Goal: Task Accomplishment & Management: Manage account settings

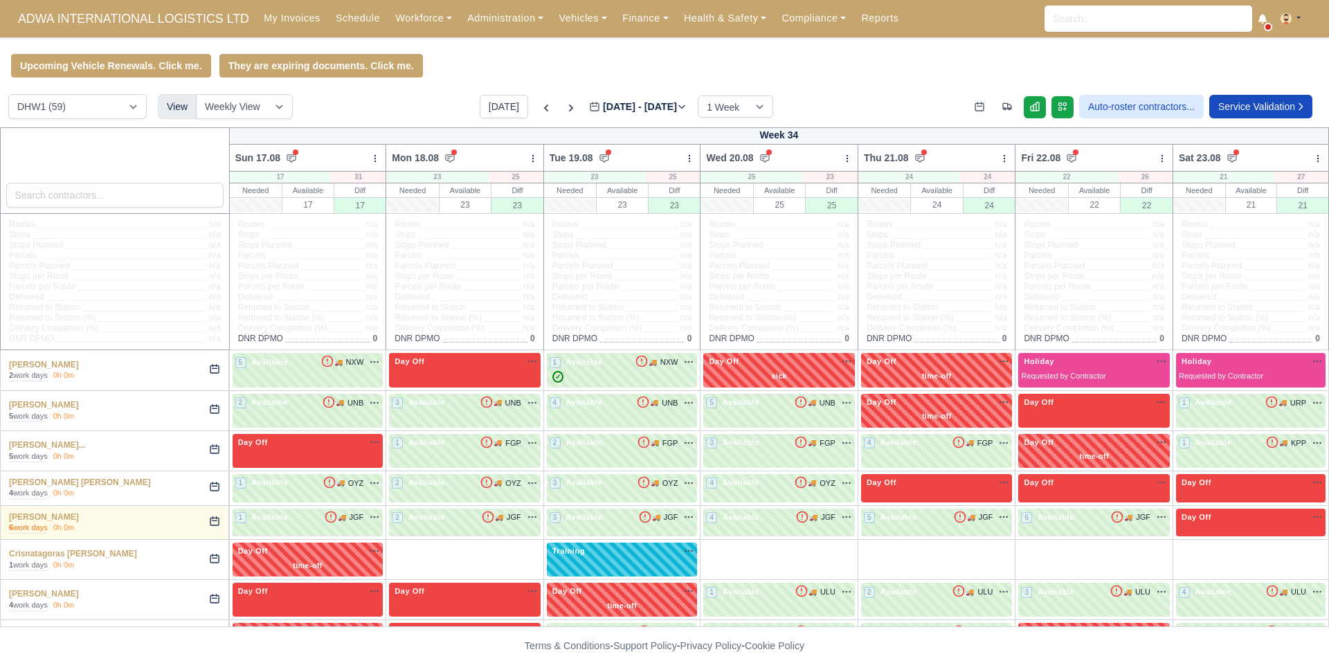
select select "2"
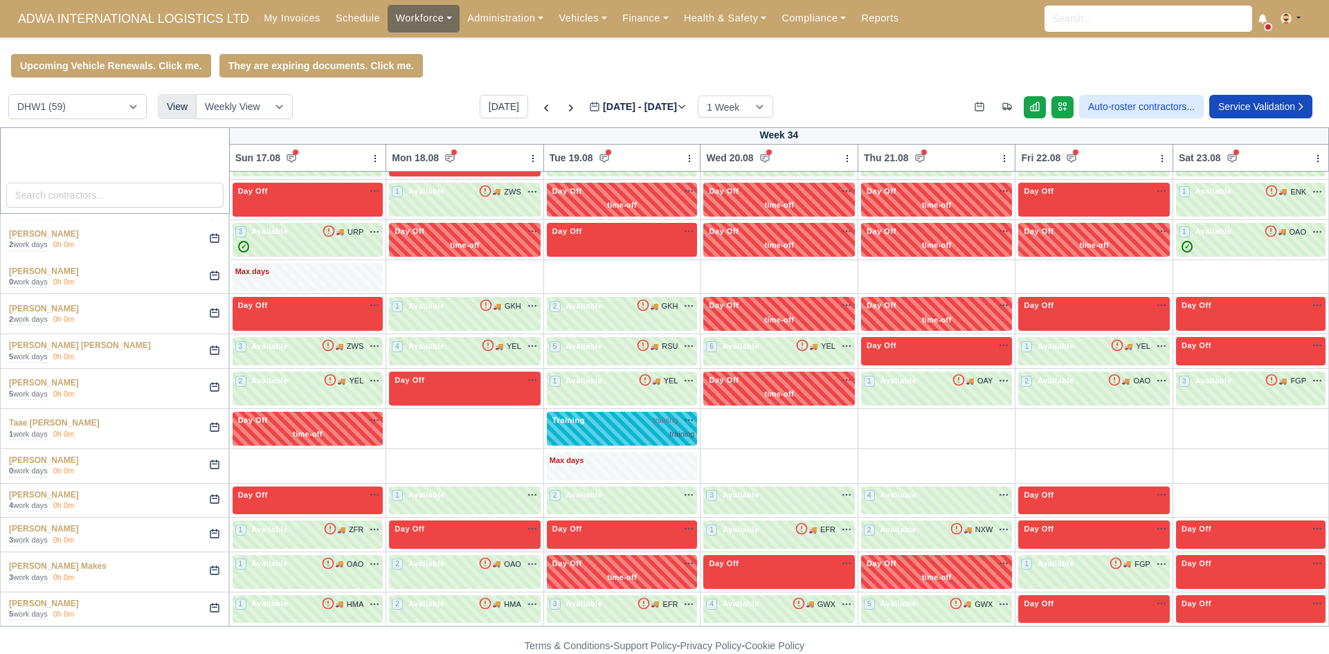
click at [408, 6] on link "Workforce" at bounding box center [424, 18] width 72 height 27
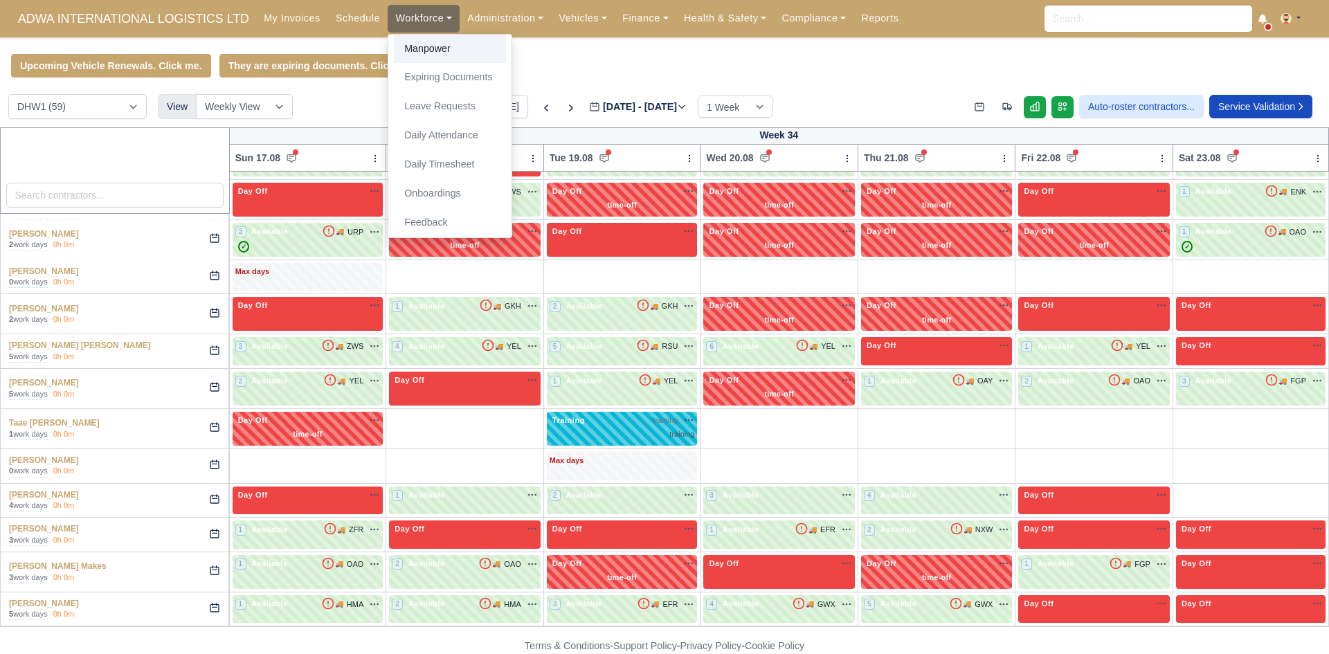
click at [407, 39] on link "Manpower" at bounding box center [450, 49] width 112 height 29
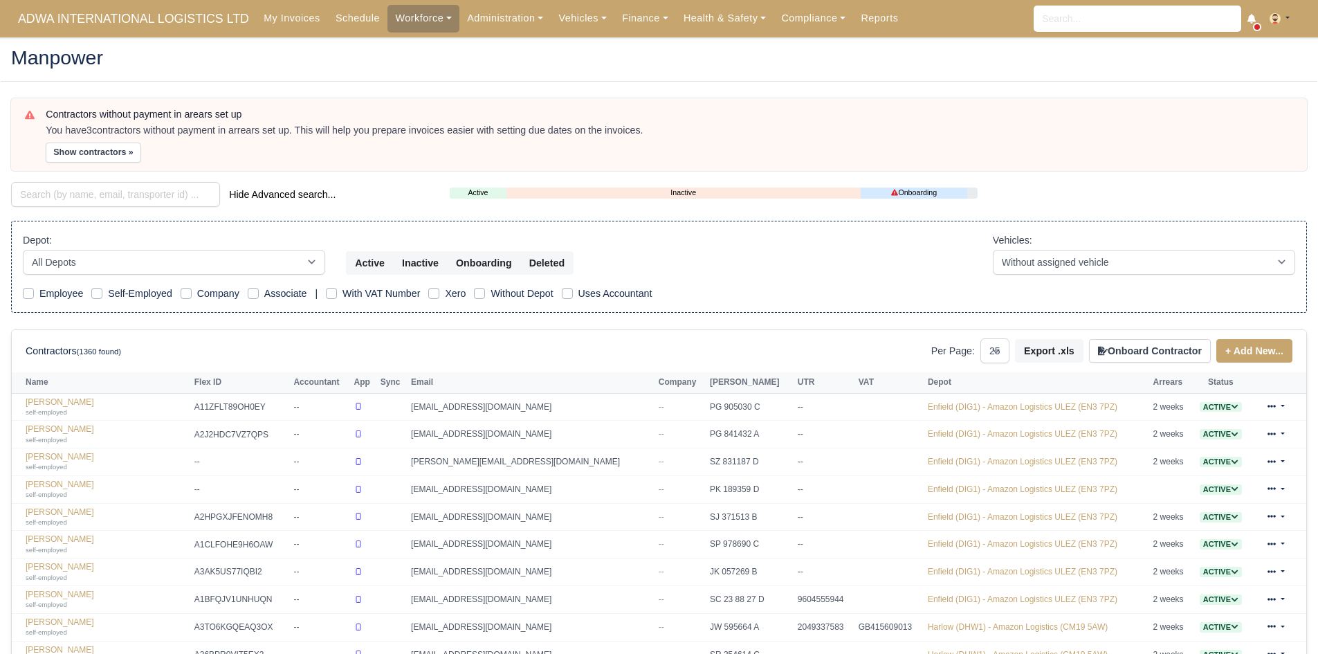
select select "25"
click at [116, 196] on input "search" at bounding box center [115, 194] width 209 height 25
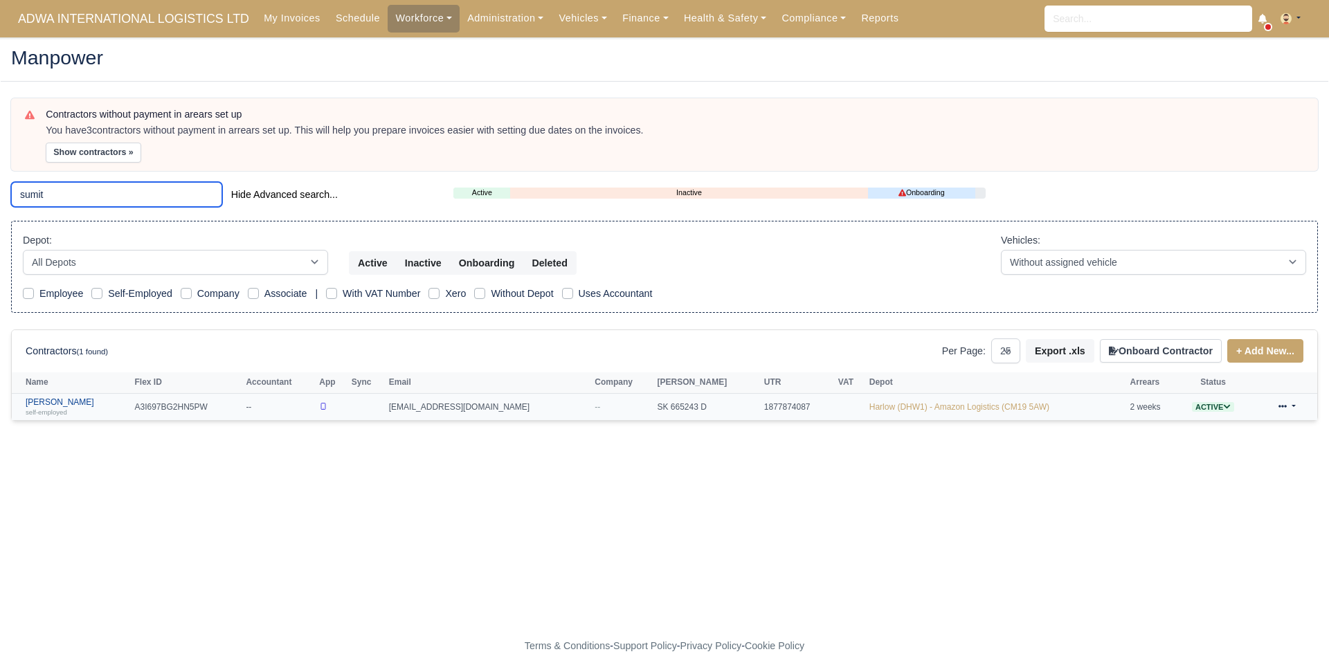
type input "sumit"
click at [50, 402] on link "Sumit Verma self-employed" at bounding box center [77, 407] width 102 height 20
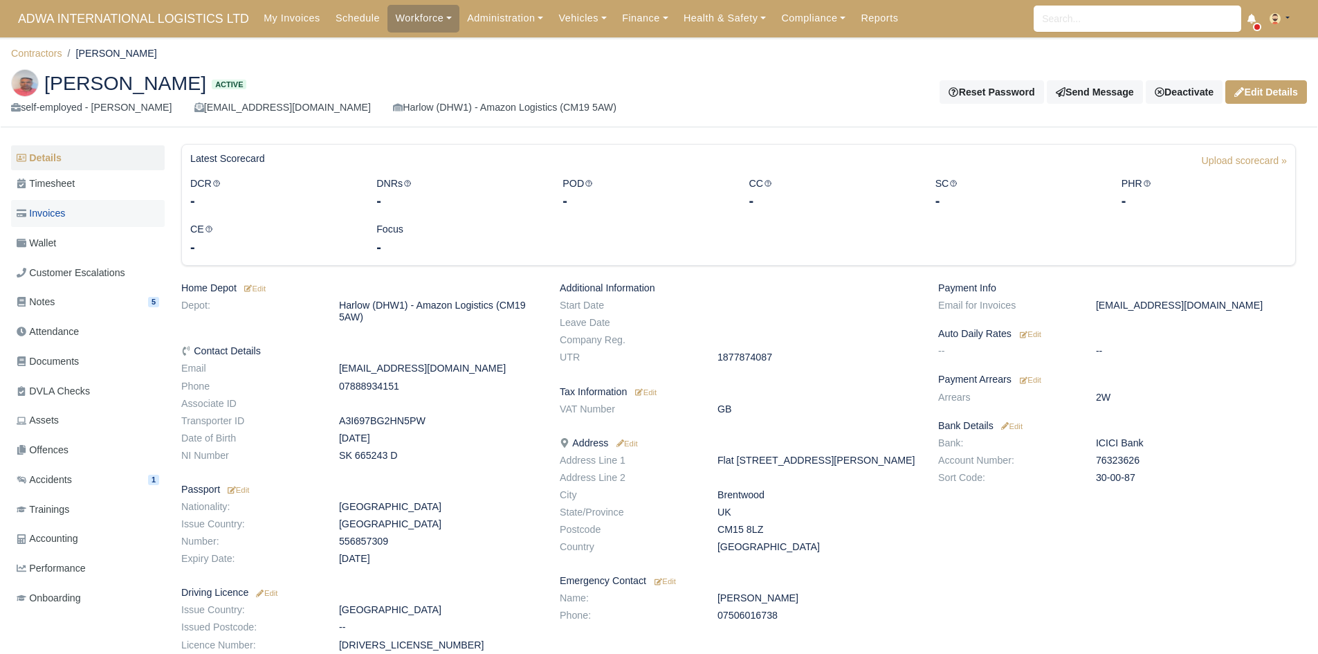
click at [48, 216] on span "Invoices" at bounding box center [41, 214] width 48 height 16
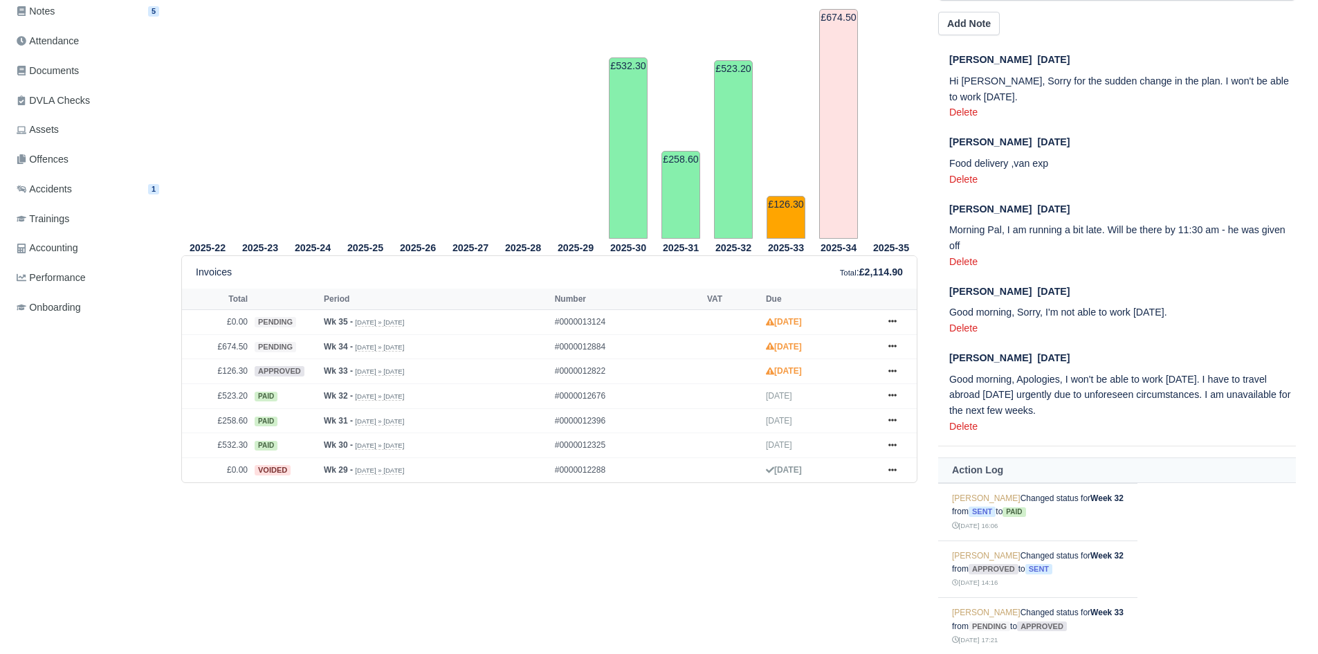
scroll to position [291, 0]
click at [896, 347] on icon at bounding box center [893, 346] width 8 height 3
click at [834, 433] on link "Hold" at bounding box center [840, 429] width 123 height 29
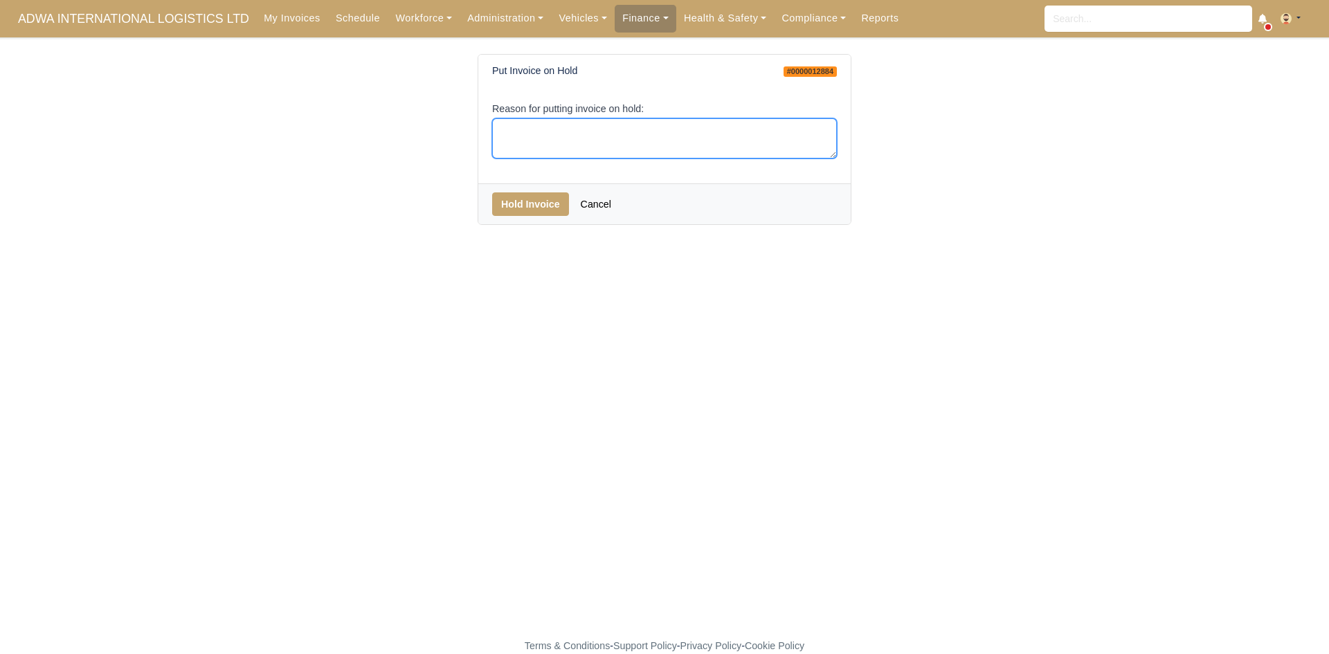
click at [611, 149] on textarea "Reason for putting invoice on hold:" at bounding box center [664, 138] width 345 height 41
type textarea "EOC"
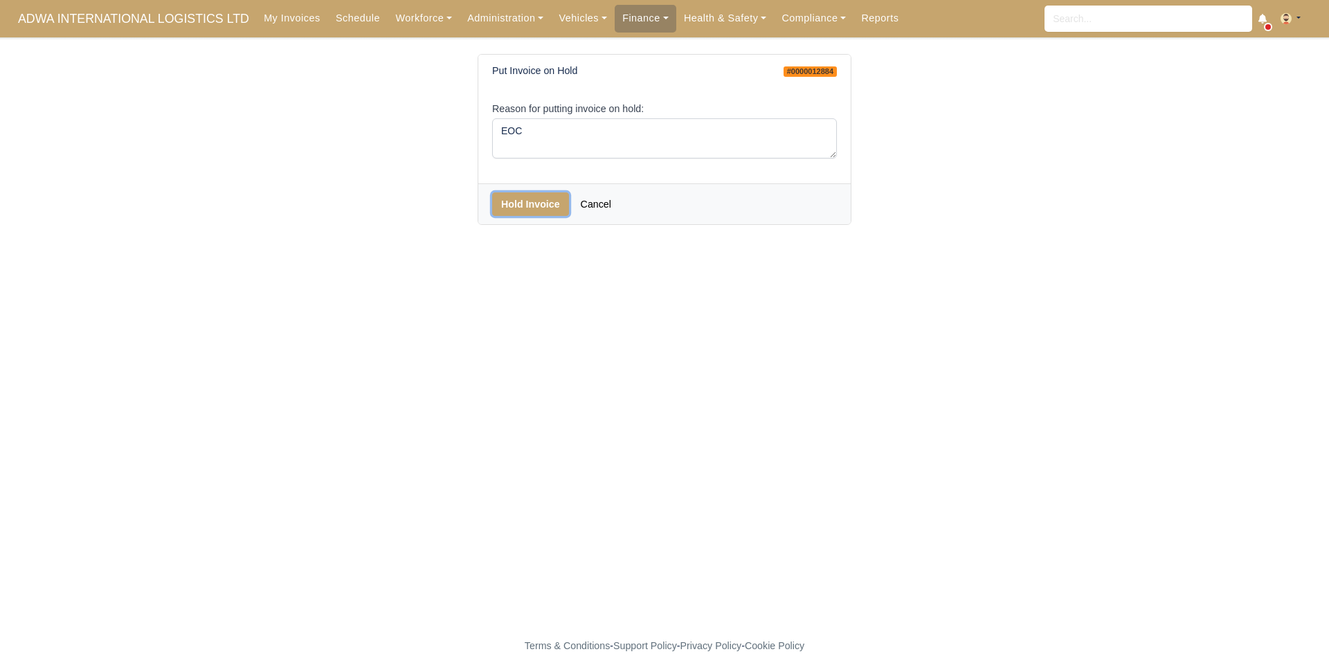
click at [547, 197] on button "Hold Invoice" at bounding box center [530, 204] width 77 height 24
